Goal: Transaction & Acquisition: Purchase product/service

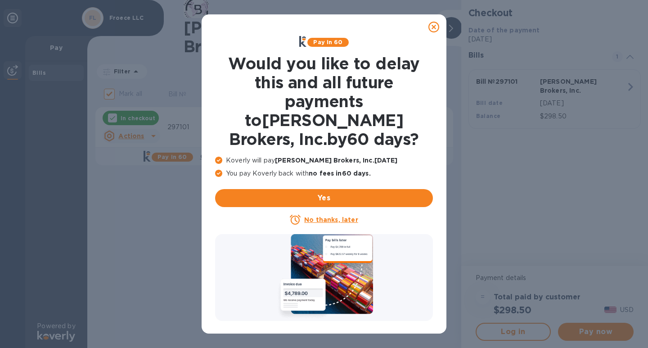
click at [435, 27] on icon at bounding box center [434, 27] width 11 height 11
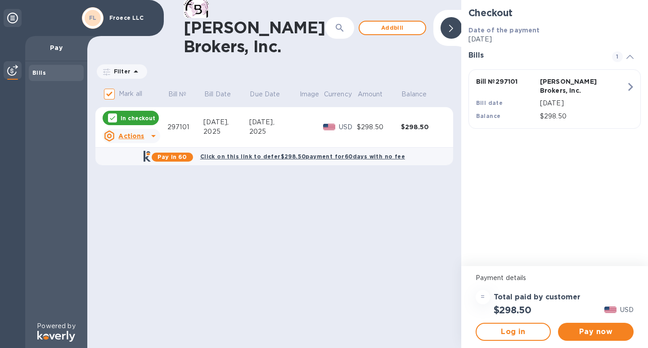
click at [153, 135] on icon at bounding box center [153, 136] width 5 height 2
click at [249, 163] on div at bounding box center [324, 174] width 648 height 348
click at [617, 335] on span "Pay now" at bounding box center [595, 331] width 61 height 11
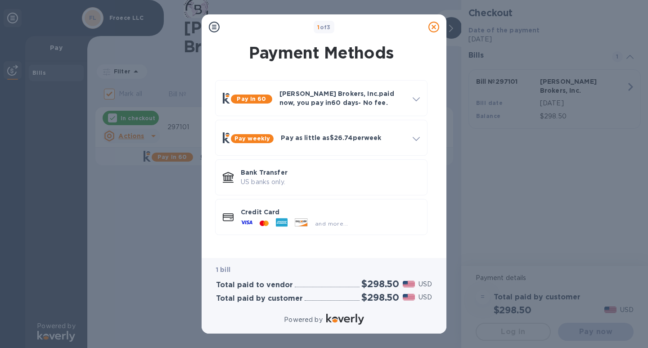
click at [259, 300] on h3 "Total paid by customer" at bounding box center [259, 298] width 87 height 9
click at [279, 184] on p "US banks only." at bounding box center [330, 181] width 179 height 9
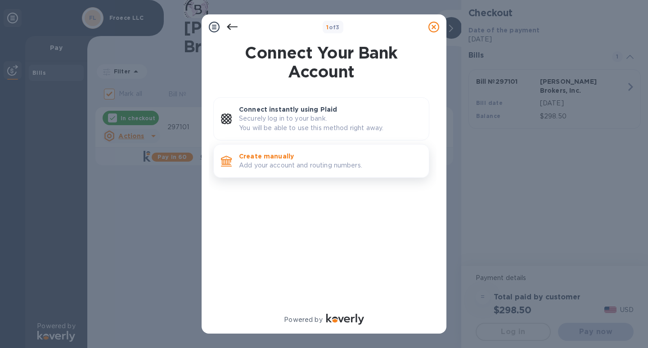
click at [283, 166] on p "Add your account and routing numbers." at bounding box center [330, 165] width 183 height 9
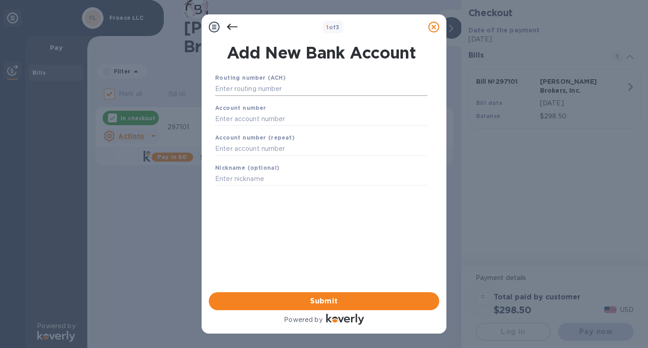
click at [272, 89] on input "text" at bounding box center [321, 89] width 213 height 14
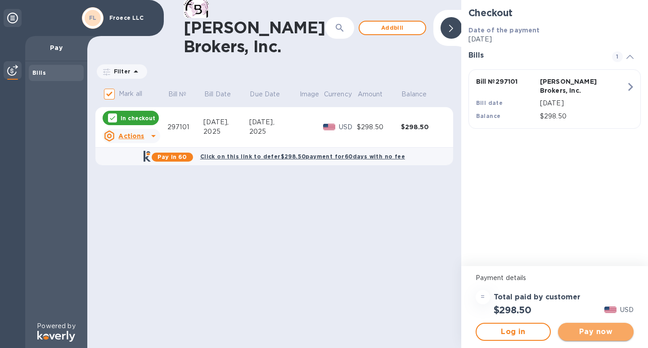
click at [611, 335] on span "Pay now" at bounding box center [595, 331] width 61 height 11
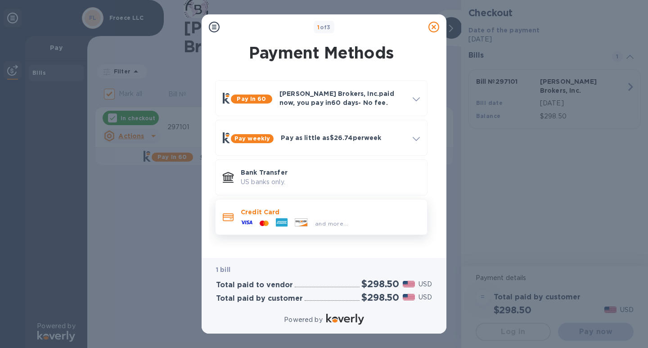
click at [341, 226] on span "and more..." at bounding box center [331, 223] width 33 height 7
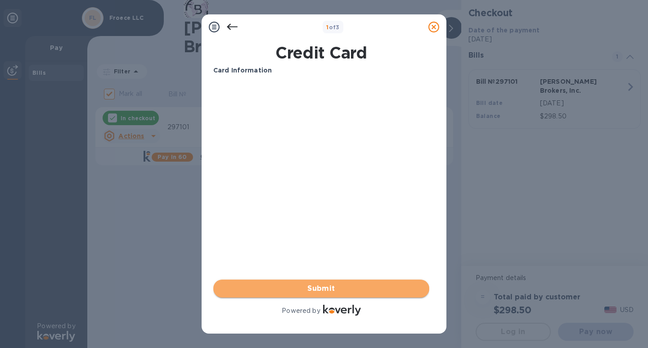
click at [323, 293] on span "Submit" at bounding box center [322, 288] width 202 height 11
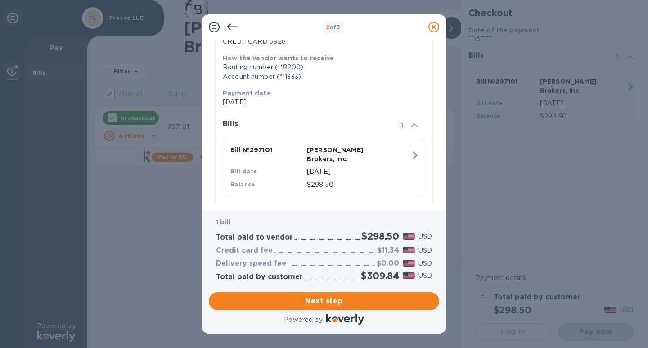
scroll to position [136, 0]
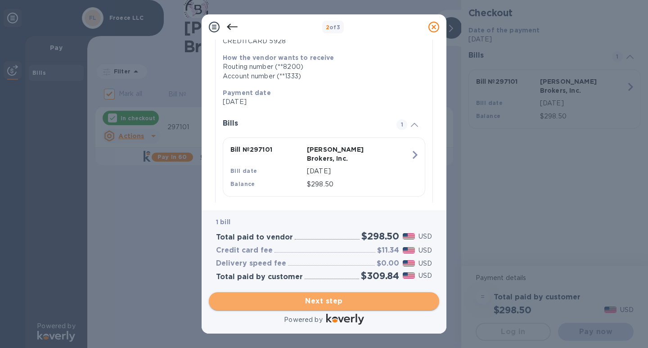
click at [348, 301] on span "Next step" at bounding box center [324, 301] width 216 height 11
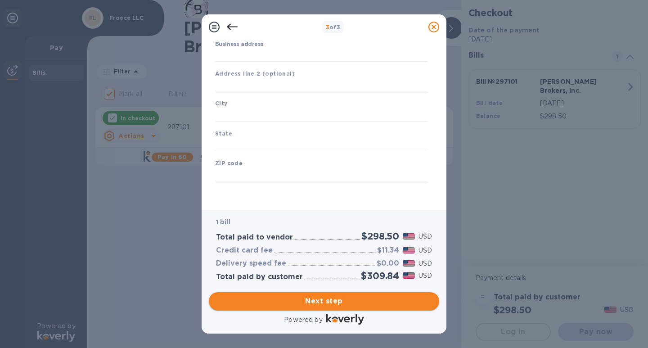
type input "[GEOGRAPHIC_DATA]"
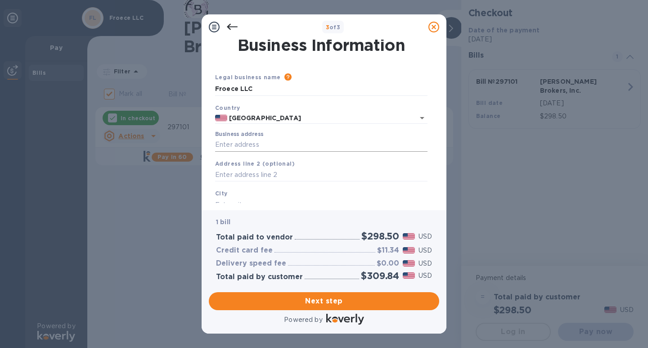
click at [278, 140] on input "Business address" at bounding box center [321, 145] width 213 height 14
type input "[STREET_ADDRESS]"
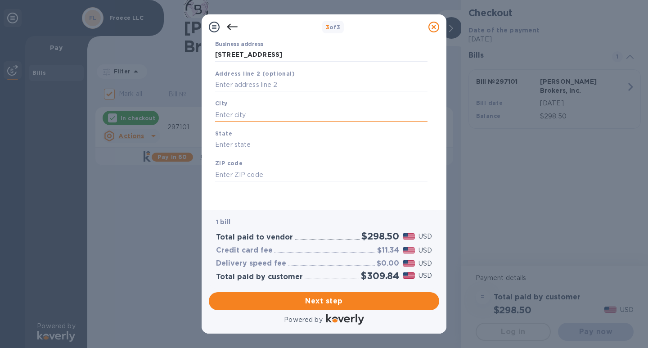
click at [246, 111] on input "text" at bounding box center [321, 115] width 213 height 14
type input "[GEOGRAPHIC_DATA]"
click at [242, 144] on input "text" at bounding box center [321, 145] width 213 height 14
type input "CA"
click at [241, 178] on input "text" at bounding box center [321, 175] width 213 height 14
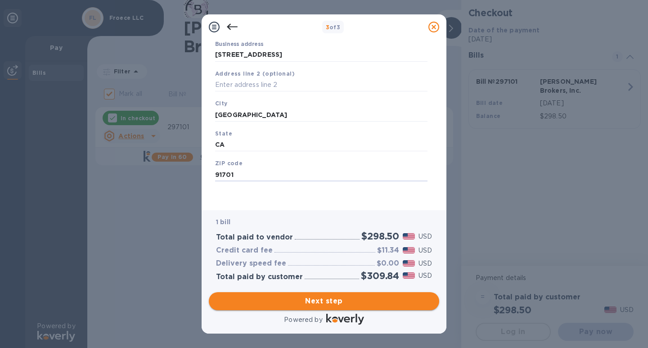
type input "91701"
click at [326, 301] on span "Next step" at bounding box center [324, 301] width 216 height 11
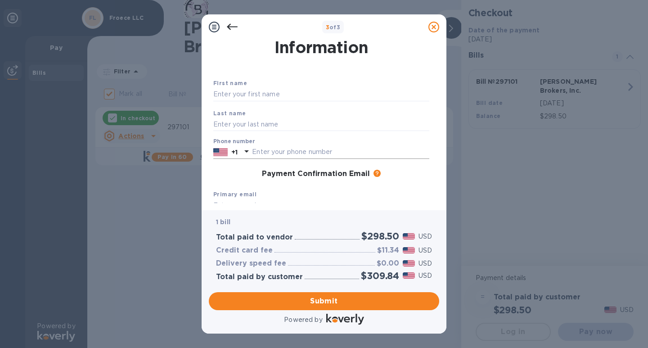
scroll to position [2, 0]
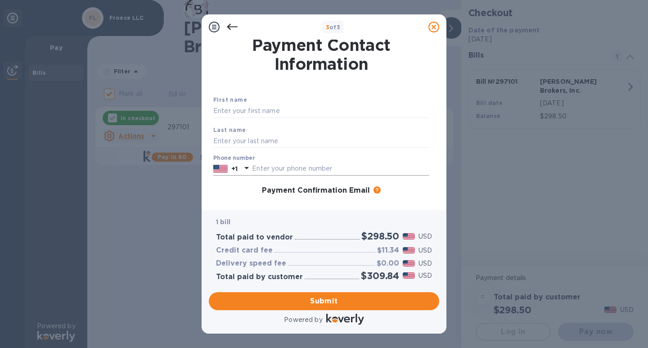
click at [275, 169] on input "text" at bounding box center [340, 169] width 177 height 14
type input "3239153836"
click at [248, 119] on div "First name" at bounding box center [321, 106] width 223 height 30
click at [250, 112] on input "text" at bounding box center [321, 111] width 216 height 14
type input "[PERSON_NAME]"
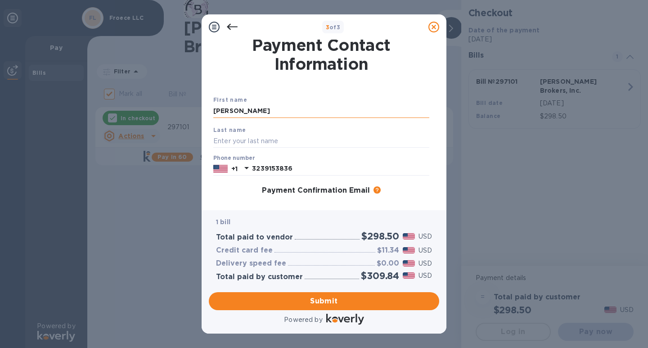
type input "[PERSON_NAME]"
type input "[EMAIL_ADDRESS][DOMAIN_NAME]"
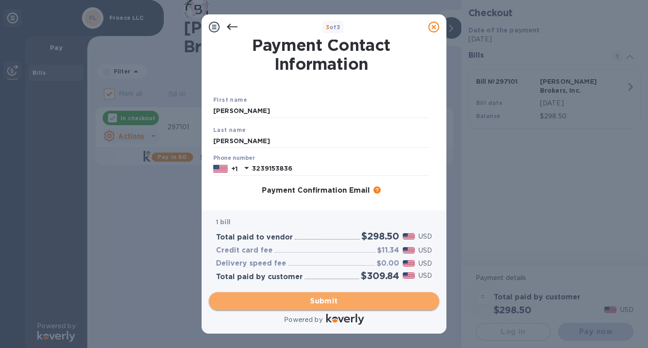
click at [330, 300] on span "Submit" at bounding box center [324, 301] width 216 height 11
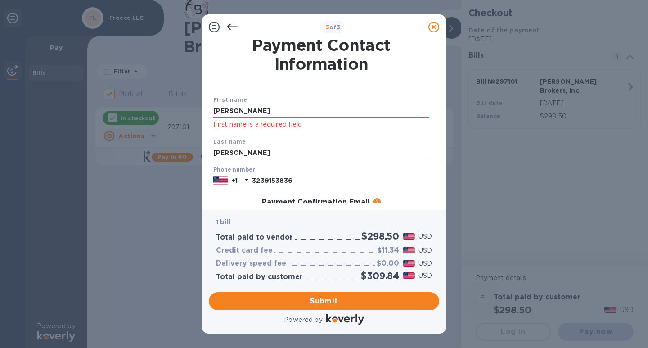
click at [277, 126] on p "First name is a required field" at bounding box center [321, 124] width 216 height 10
click at [271, 111] on input "[PERSON_NAME]" at bounding box center [321, 111] width 216 height 14
type input "[PERSON_NAME]"
click at [398, 113] on input "[PERSON_NAME]" at bounding box center [321, 111] width 216 height 14
click at [250, 123] on p "First name is a required field" at bounding box center [321, 124] width 216 height 10
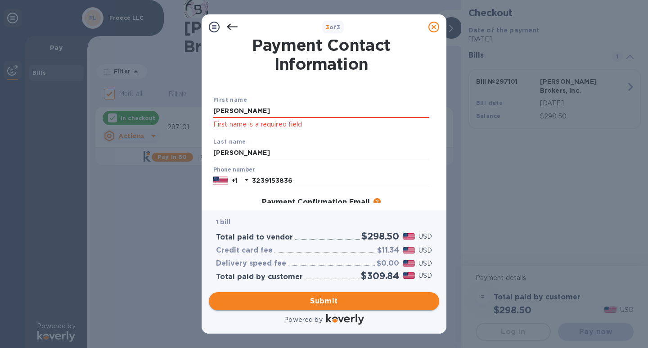
click at [318, 299] on span "Submit" at bounding box center [324, 301] width 216 height 11
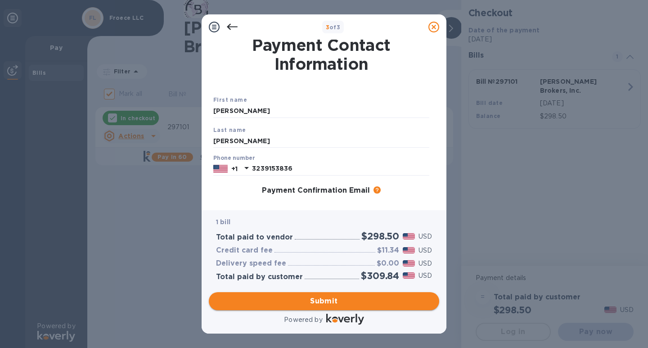
click at [335, 299] on span "Submit" at bounding box center [324, 301] width 216 height 11
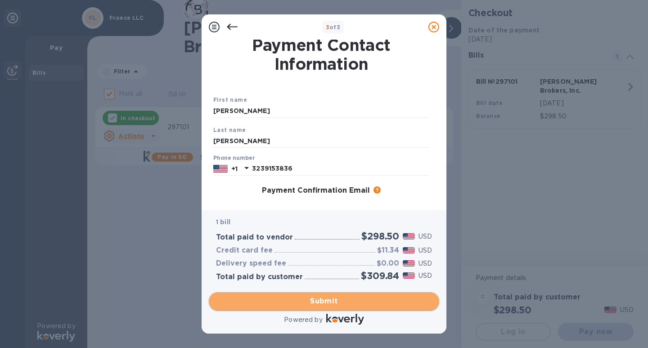
click at [314, 300] on span "Submit" at bounding box center [324, 301] width 216 height 11
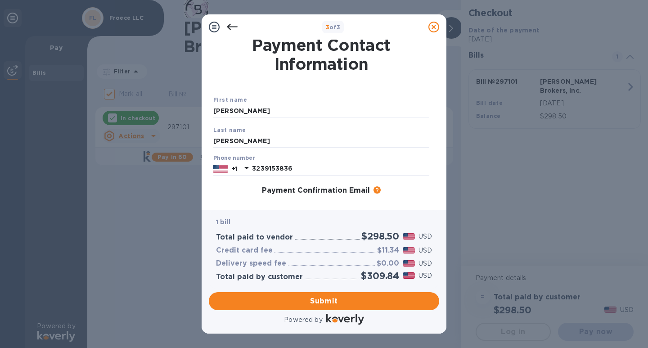
click at [316, 191] on h3 "Payment Confirmation Email" at bounding box center [316, 190] width 108 height 9
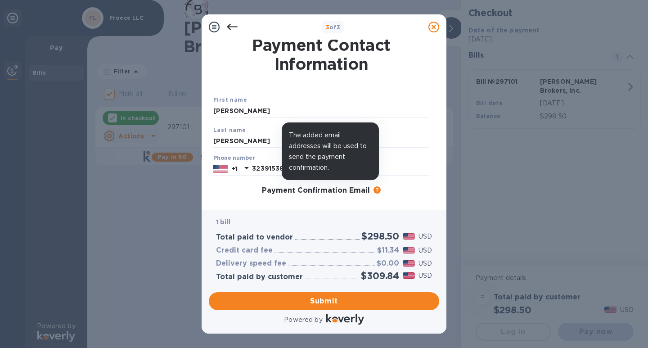
click at [378, 190] on icon at bounding box center [377, 189] width 7 height 7
click at [375, 187] on icon at bounding box center [377, 189] width 7 height 7
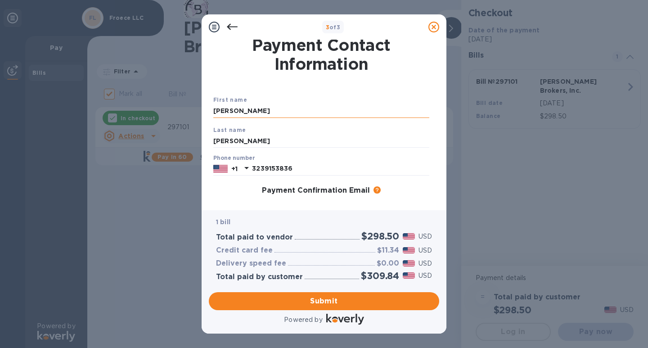
click at [246, 109] on input "[PERSON_NAME]" at bounding box center [321, 111] width 216 height 14
click at [247, 131] on div "Last name [PERSON_NAME]" at bounding box center [321, 137] width 223 height 30
click at [226, 27] on div at bounding box center [232, 27] width 18 height 18
click at [231, 25] on icon at bounding box center [232, 27] width 11 height 6
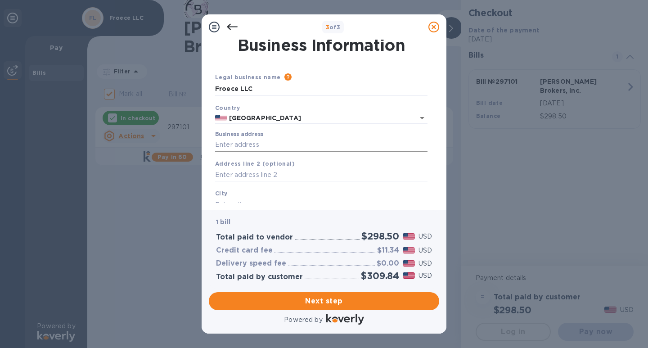
click at [250, 149] on input "Business address" at bounding box center [321, 145] width 213 height 14
type input "[EMAIL_ADDRESS][DOMAIN_NAME]"
click at [609, 213] on div "3 of 3 Business Information Legal business name Please provide the legal name t…" at bounding box center [324, 174] width 648 height 348
click at [226, 176] on input "text" at bounding box center [321, 175] width 213 height 14
type input "[STREET_ADDRESS]"
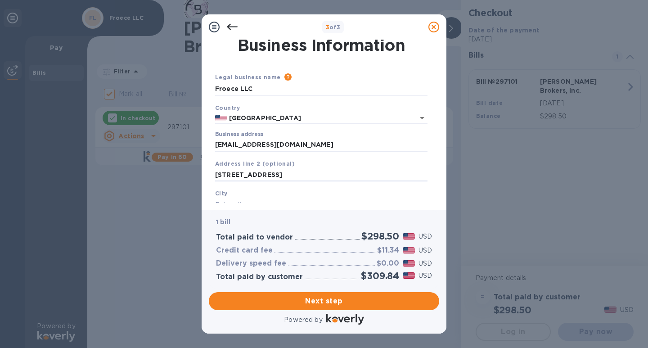
click at [232, 196] on div "City" at bounding box center [322, 200] width 220 height 30
click at [222, 191] on b "City" at bounding box center [221, 193] width 13 height 7
click at [213, 191] on div "City" at bounding box center [322, 200] width 220 height 30
click at [217, 196] on b "City" at bounding box center [221, 193] width 13 height 7
click at [263, 166] on b "Address line 2 (optional)" at bounding box center [255, 163] width 80 height 7
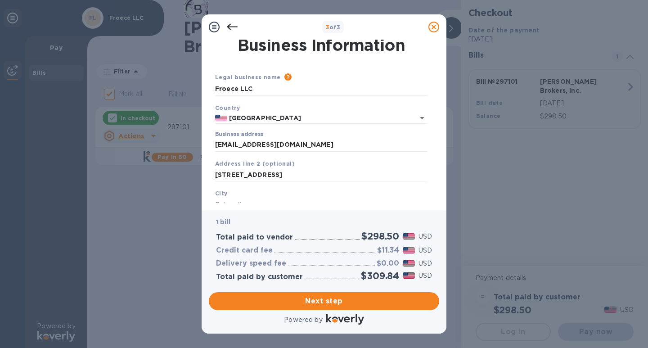
click at [266, 161] on b "Address line 2 (optional)" at bounding box center [255, 163] width 80 height 7
drag, startPoint x: 266, startPoint y: 176, endPoint x: 202, endPoint y: 181, distance: 64.1
click at [202, 181] on div "Business Information Legal business name Please provide the legal name that app…" at bounding box center [324, 125] width 245 height 171
click at [228, 195] on div "City" at bounding box center [322, 200] width 220 height 30
click at [235, 211] on div "1 bill Total paid to vendor $298.50 USD Credit card fee $11.34 USD Delivery spe…" at bounding box center [324, 249] width 231 height 78
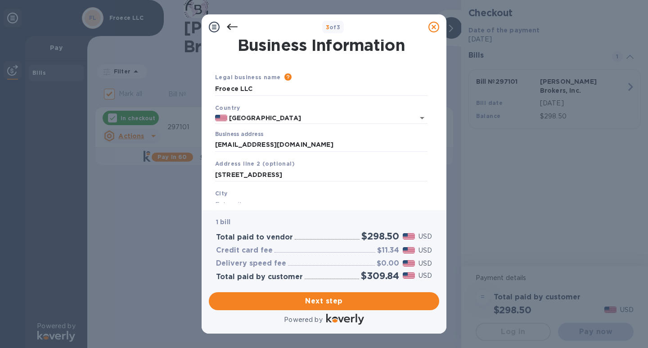
click at [227, 205] on div "Business Information Legal business name Please provide the legal name that app…" at bounding box center [324, 125] width 245 height 171
click at [215, 205] on div "Business Information Legal business name Please provide the legal name that app…" at bounding box center [324, 125] width 245 height 171
click at [227, 190] on div "City" at bounding box center [322, 200] width 220 height 30
click at [222, 196] on b "City" at bounding box center [221, 193] width 13 height 7
click at [424, 117] on icon "Open" at bounding box center [422, 118] width 11 height 11
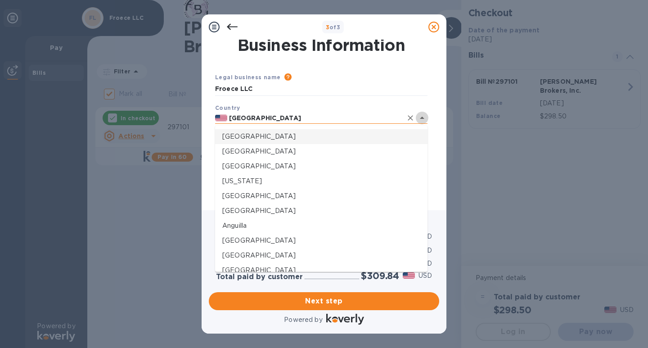
click at [424, 117] on icon "Close" at bounding box center [422, 118] width 11 height 11
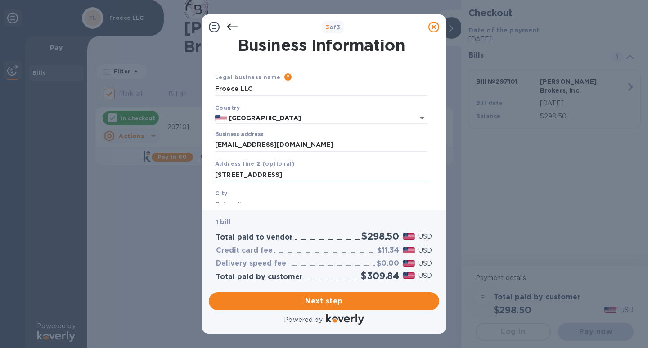
click at [262, 175] on input "[STREET_ADDRESS]" at bounding box center [321, 175] width 213 height 14
click at [233, 197] on div "City" at bounding box center [322, 200] width 220 height 30
click at [225, 204] on div "Business Information Legal business name Please provide the legal name that app…" at bounding box center [324, 125] width 245 height 171
click at [220, 198] on input "text" at bounding box center [321, 205] width 213 height 14
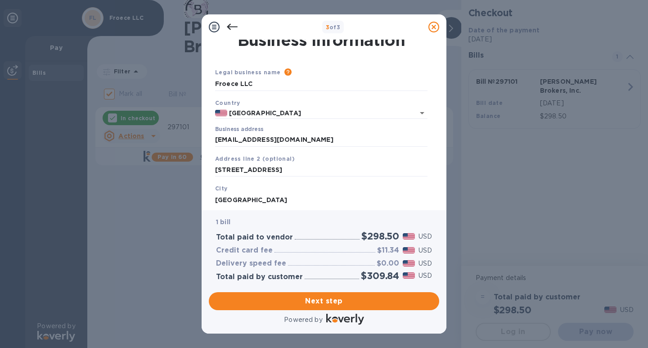
type input "[GEOGRAPHIC_DATA]"
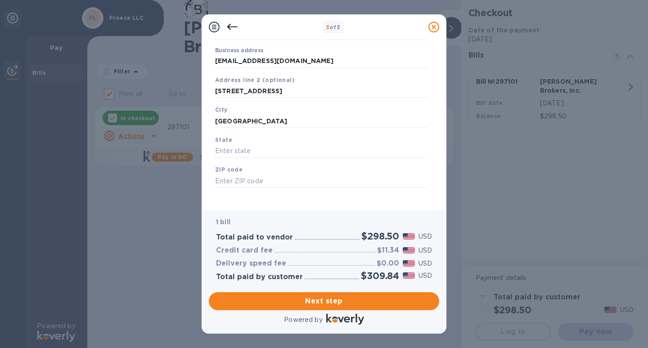
scroll to position [92, 0]
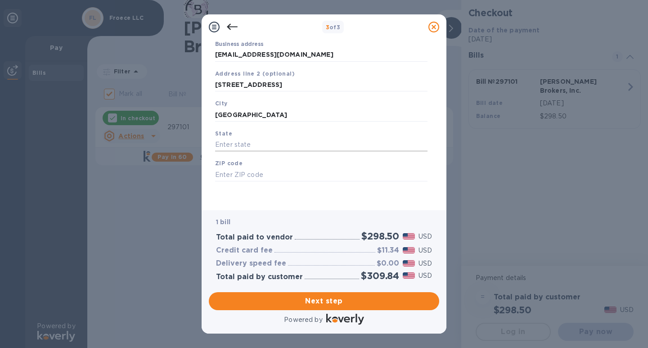
click at [234, 143] on input "text" at bounding box center [321, 145] width 213 height 14
type input "CA"
click at [232, 171] on input "text" at bounding box center [321, 175] width 213 height 14
type input "91701"
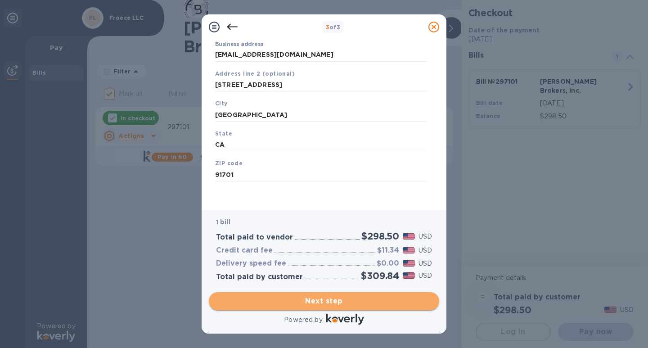
click at [323, 296] on span "Next step" at bounding box center [324, 301] width 216 height 11
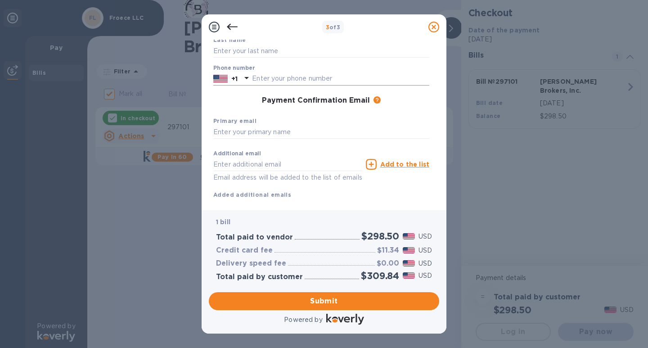
click at [267, 79] on input "text" at bounding box center [340, 79] width 177 height 14
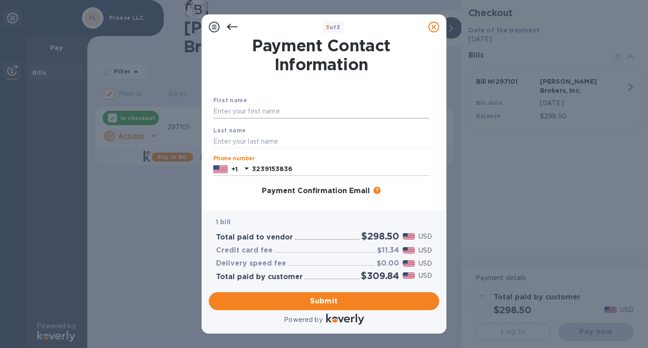
scroll to position [0, 0]
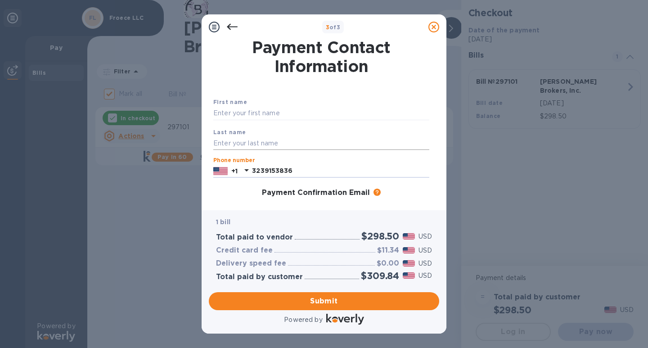
type input "3239153836"
click at [268, 141] on input "text" at bounding box center [321, 143] width 216 height 14
type input "[PERSON_NAME]"
type input "[EMAIL_ADDRESS][DOMAIN_NAME]"
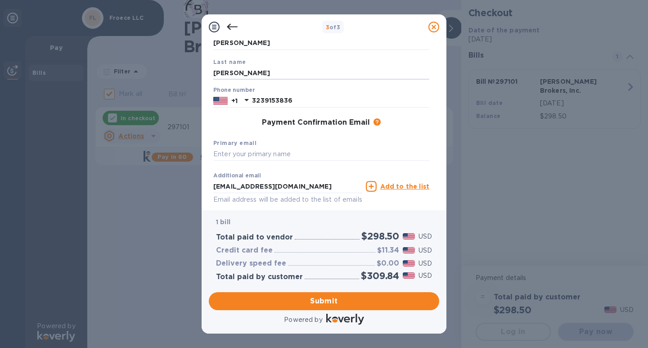
scroll to position [90, 0]
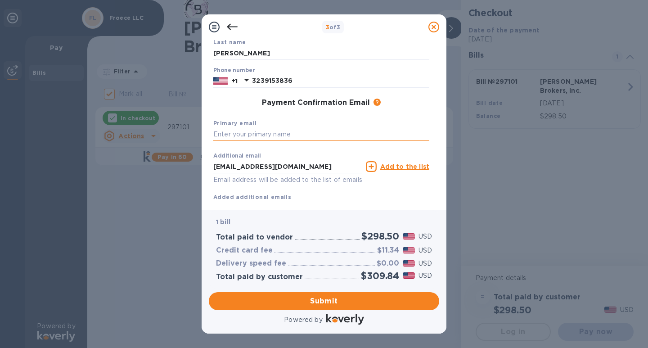
click at [235, 135] on input "text" at bounding box center [321, 135] width 216 height 14
type input "p"
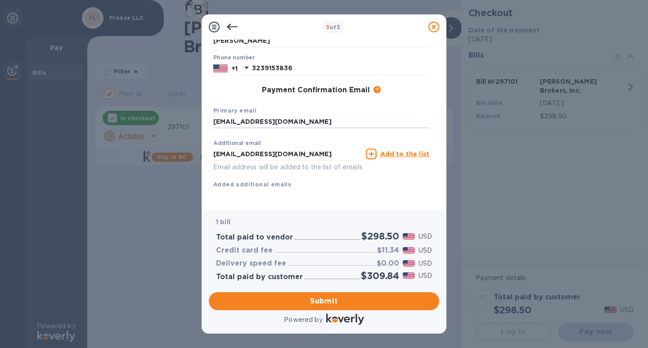
scroll to position [113, 0]
type input "[EMAIL_ADDRESS][DOMAIN_NAME]"
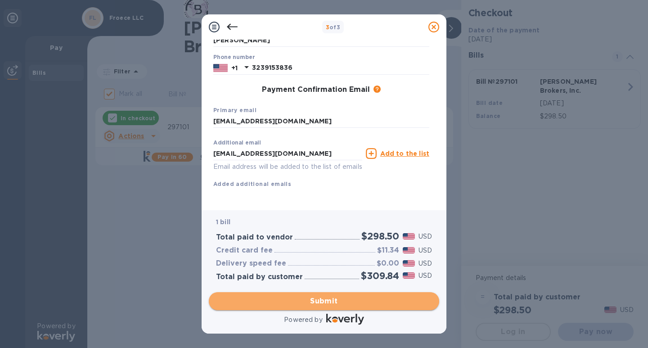
click at [322, 299] on span "Submit" at bounding box center [324, 301] width 216 height 11
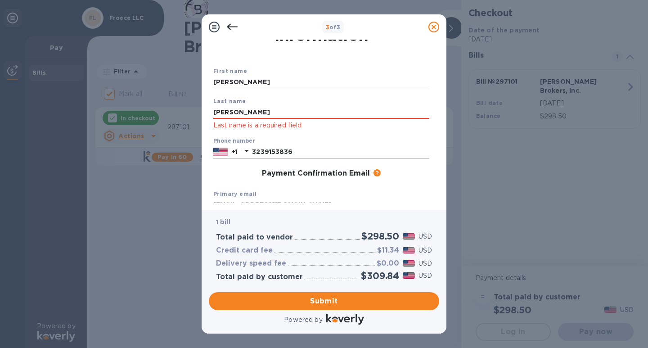
scroll to position [23, 0]
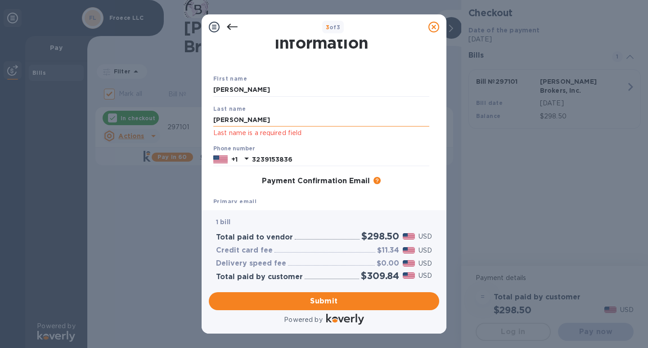
click at [279, 120] on input "[PERSON_NAME]" at bounding box center [321, 120] width 216 height 14
type input "[PERSON_NAME]"
click at [414, 82] on div "First name [PERSON_NAME]" at bounding box center [321, 85] width 223 height 30
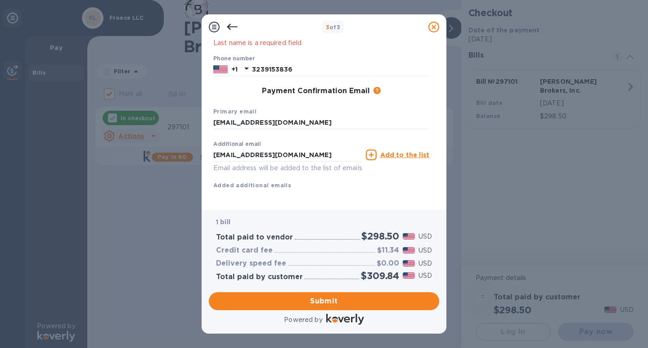
scroll to position [125, 0]
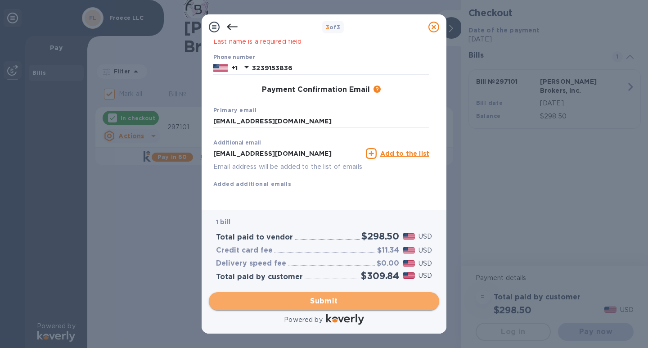
click at [332, 304] on span "Submit" at bounding box center [324, 301] width 216 height 11
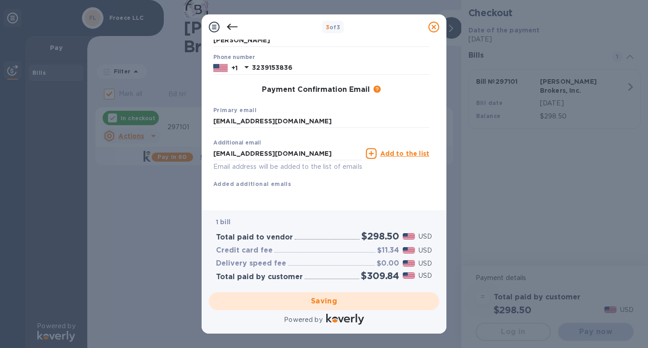
checkbox input "false"
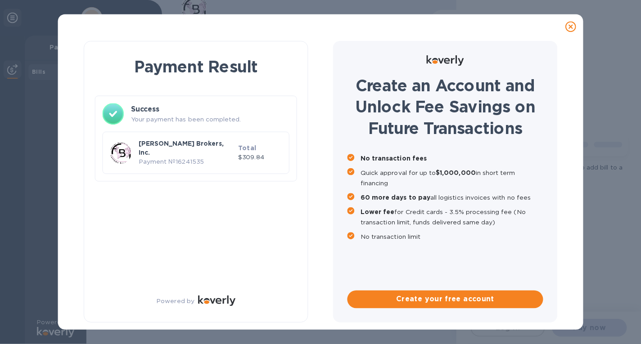
scroll to position [0, 0]
click at [578, 21] on div at bounding box center [577, 27] width 18 height 18
